Goal: Check status: Check status

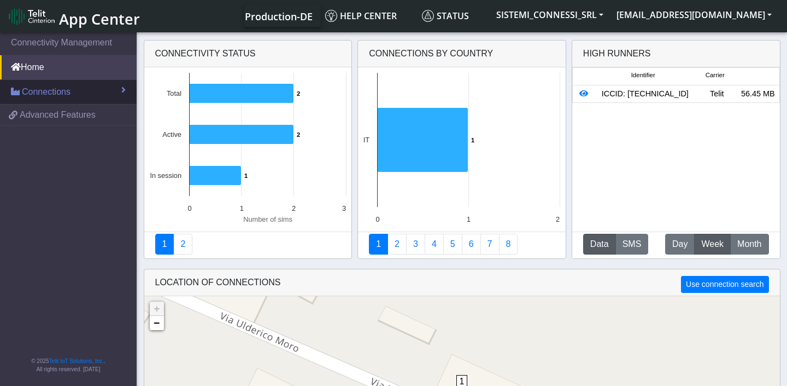
click at [70, 90] on span "Connections" at bounding box center [46, 91] width 49 height 13
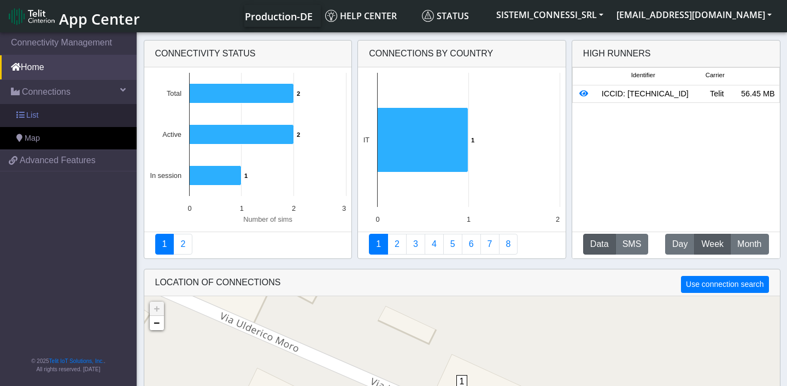
click at [55, 119] on link "List" at bounding box center [68, 115] width 137 height 23
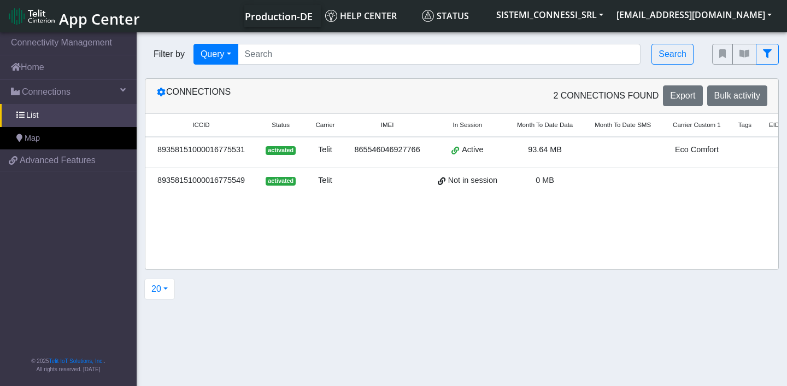
click at [562, 150] on span "93.64 MB" at bounding box center [545, 149] width 34 height 9
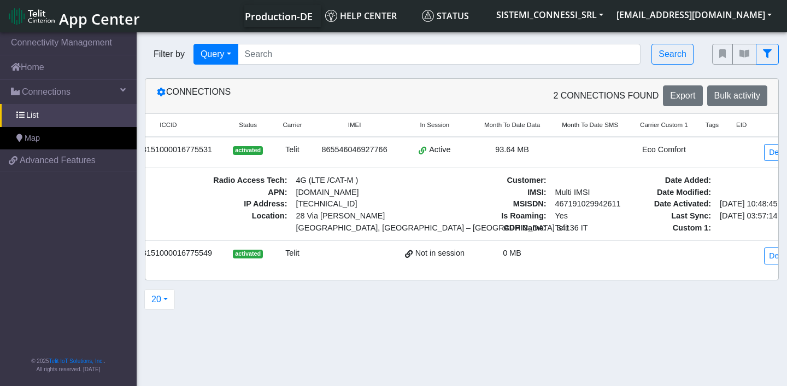
scroll to position [0, 78]
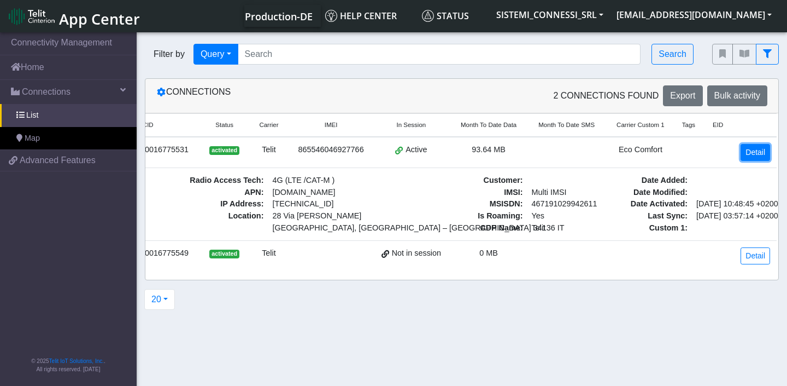
click at [761, 156] on link "Detail" at bounding box center [756, 152] width 30 height 17
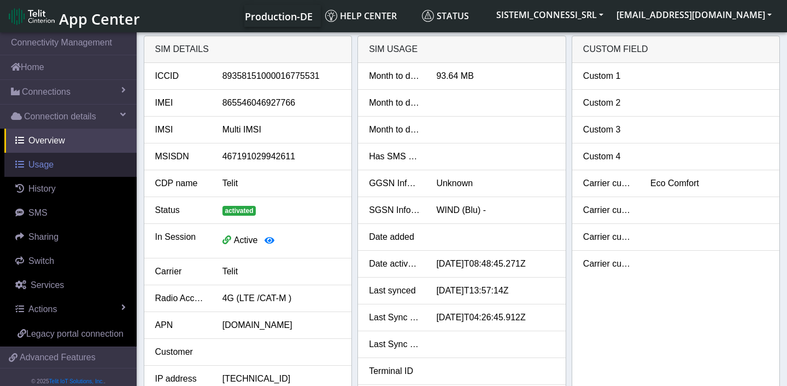
click at [53, 166] on span "Usage" at bounding box center [40, 164] width 25 height 9
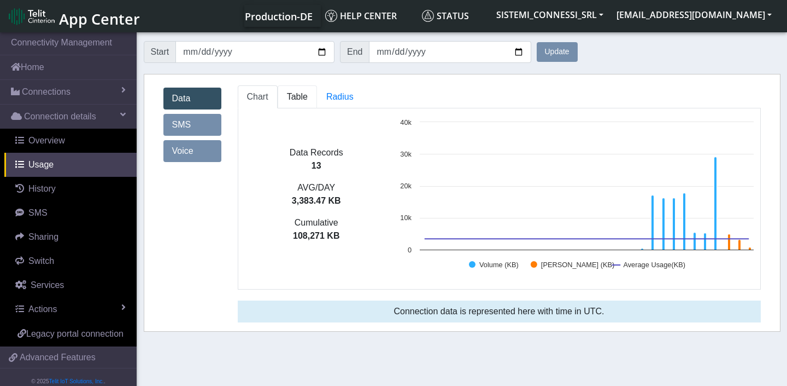
click at [301, 94] on span "Table" at bounding box center [297, 96] width 21 height 9
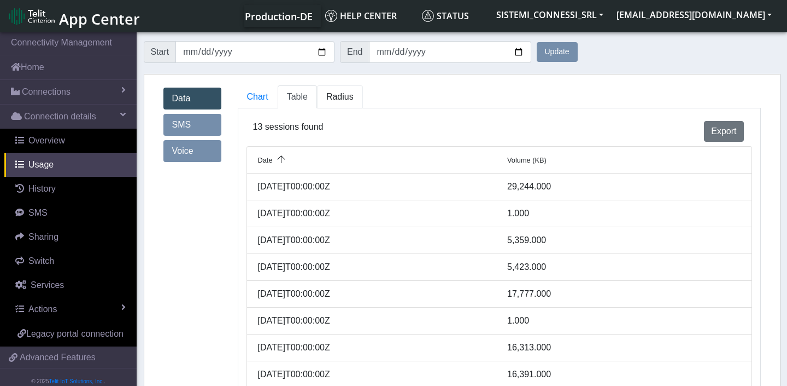
click at [342, 92] on span "Radius" at bounding box center [339, 96] width 27 height 9
